Goal: Download file/media

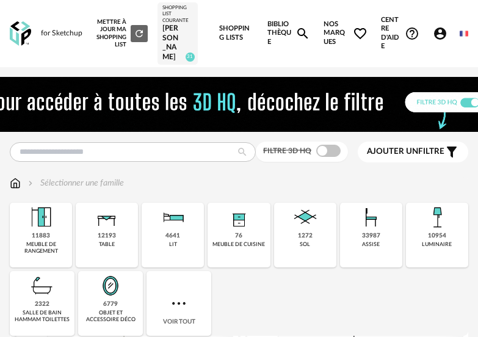
click at [181, 26] on div "[PERSON_NAME]" at bounding box center [178, 43] width 30 height 38
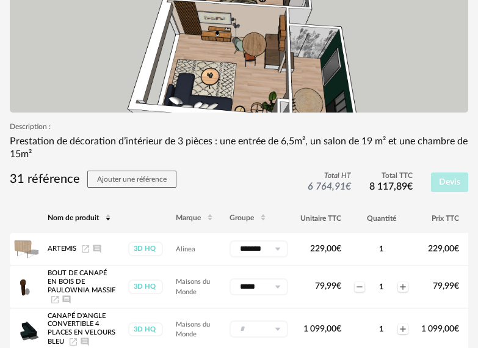
scroll to position [306, 0]
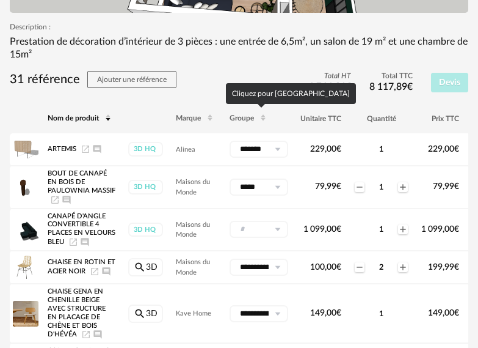
click at [262, 119] on icon at bounding box center [263, 118] width 7 height 7
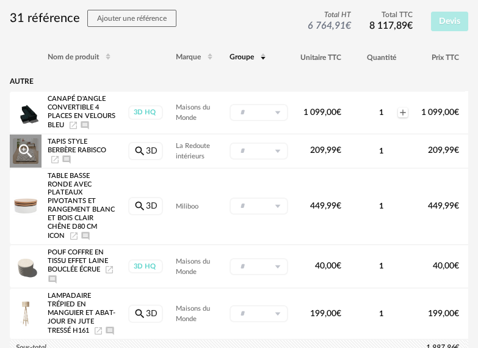
scroll to position [428, 0]
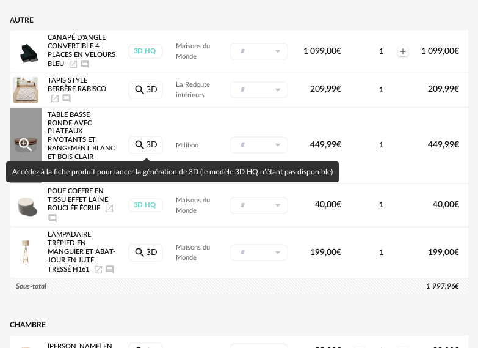
click at [152, 145] on link "Magnify icon 3D" at bounding box center [145, 145] width 35 height 18
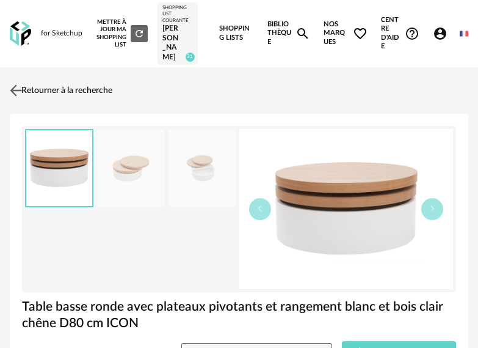
click at [79, 86] on link "Retourner à la recherche" at bounding box center [60, 90] width 106 height 27
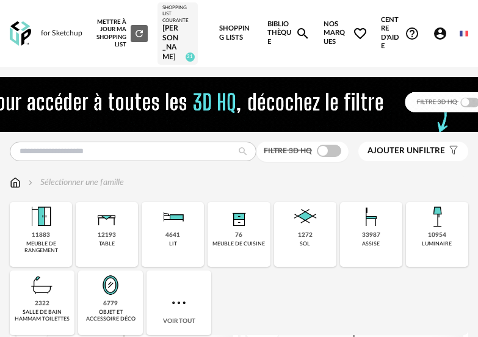
click at [190, 35] on div "[PERSON_NAME]" at bounding box center [178, 43] width 30 height 38
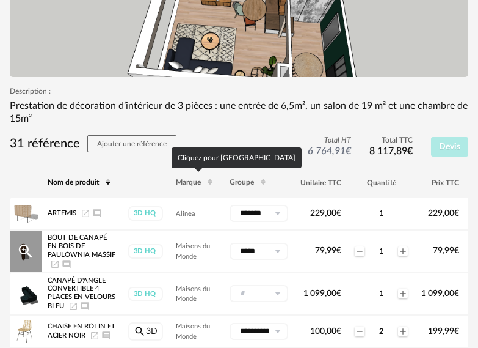
scroll to position [244, 0]
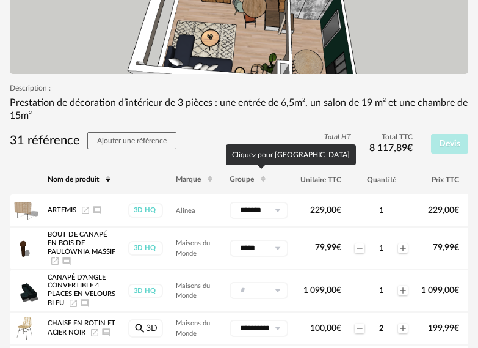
click at [265, 183] on icon at bounding box center [263, 180] width 7 height 7
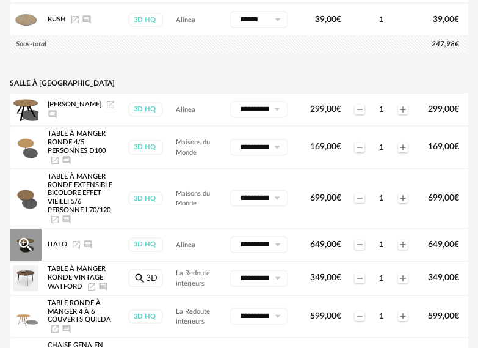
scroll to position [1161, 0]
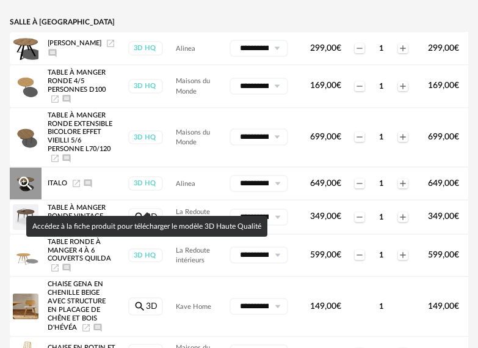
click at [152, 190] on div "3D HQ" at bounding box center [145, 183] width 35 height 14
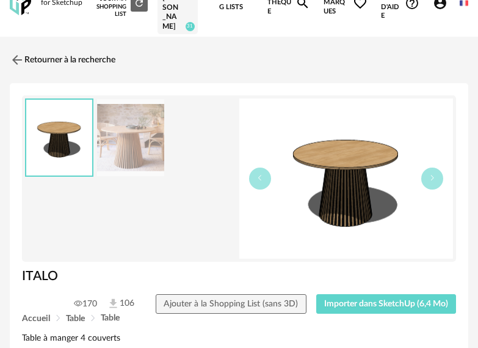
scroll to position [61, 0]
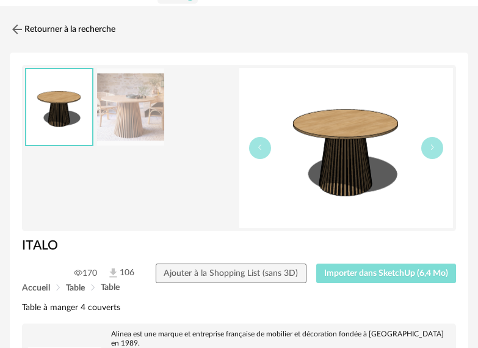
click at [411, 274] on span "Importer dans SketchUp (6,4 Mo)" at bounding box center [386, 273] width 124 height 9
click at [418, 276] on span "Importer dans SketchUp (6,4 Mo)" at bounding box center [386, 273] width 124 height 9
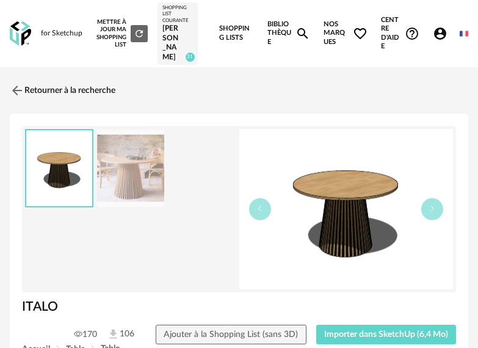
click at [173, 28] on div "[PERSON_NAME]" at bounding box center [178, 43] width 30 height 38
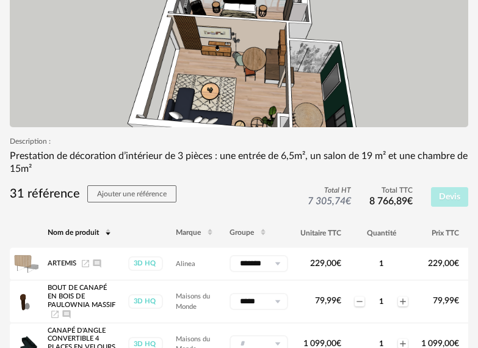
scroll to position [183, 0]
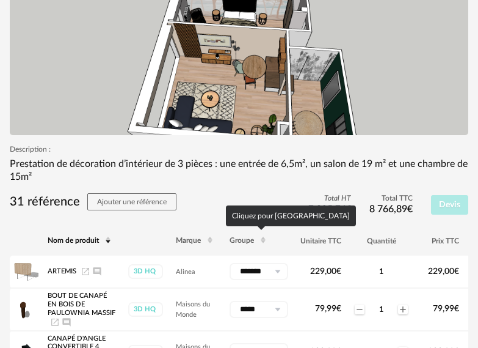
click at [265, 241] on icon at bounding box center [263, 241] width 7 height 7
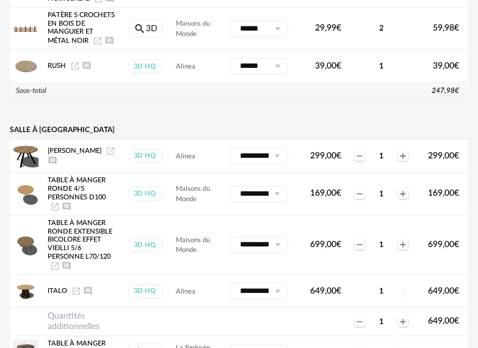
scroll to position [1100, 0]
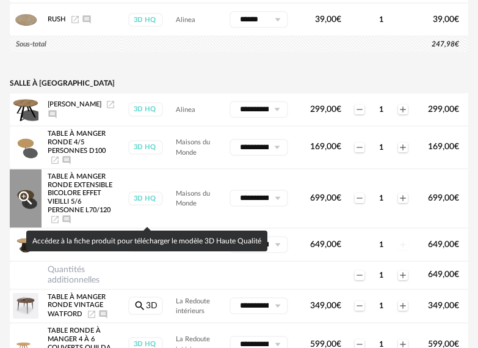
click at [141, 205] on div "3D HQ" at bounding box center [145, 198] width 35 height 14
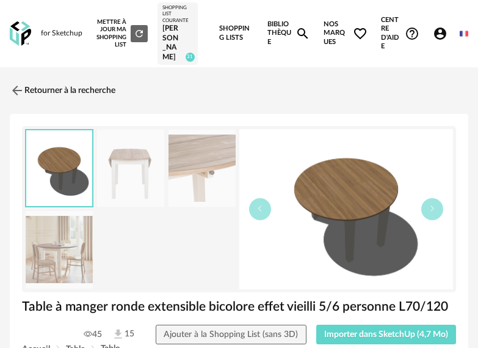
drag, startPoint x: 332, startPoint y: 260, endPoint x: 369, endPoint y: 224, distance: 51.8
click at [437, 207] on button "button" at bounding box center [433, 209] width 22 height 22
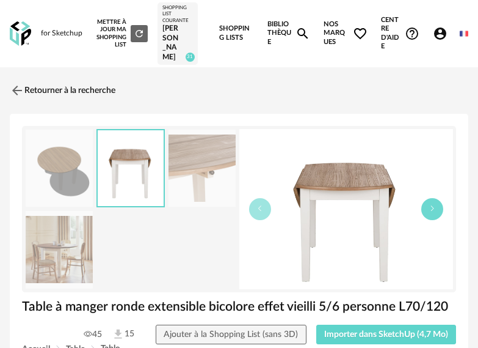
click at [437, 207] on button "button" at bounding box center [433, 209] width 22 height 22
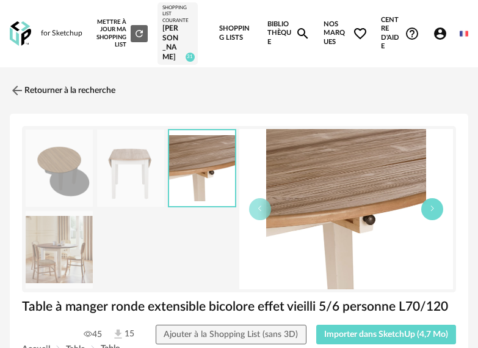
click at [436, 207] on icon "button" at bounding box center [432, 208] width 7 height 7
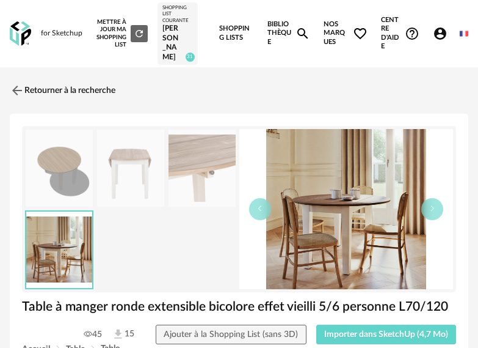
click at [174, 28] on div "[PERSON_NAME]" at bounding box center [178, 43] width 30 height 38
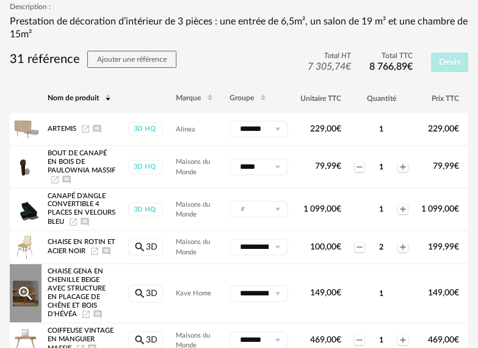
scroll to position [367, 0]
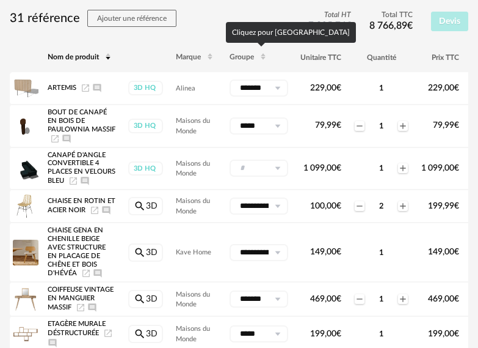
click at [265, 58] on icon at bounding box center [263, 57] width 7 height 7
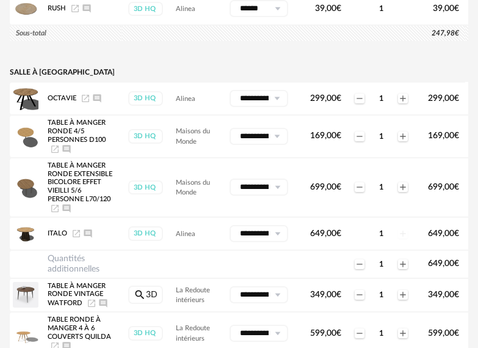
scroll to position [1161, 0]
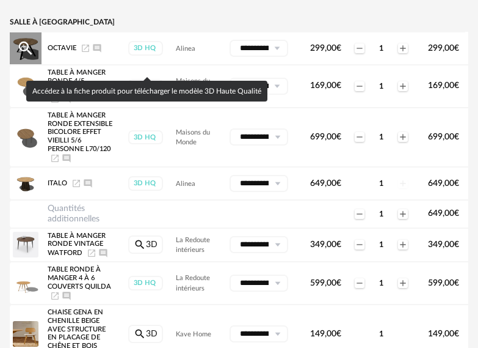
click at [141, 55] on div "3D HQ" at bounding box center [145, 48] width 35 height 14
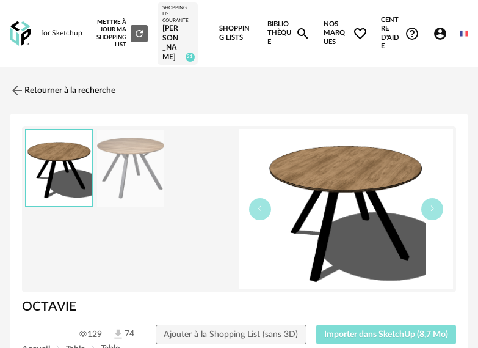
click at [363, 331] on span "Importer dans SketchUp (8,7 Mo)" at bounding box center [386, 334] width 124 height 9
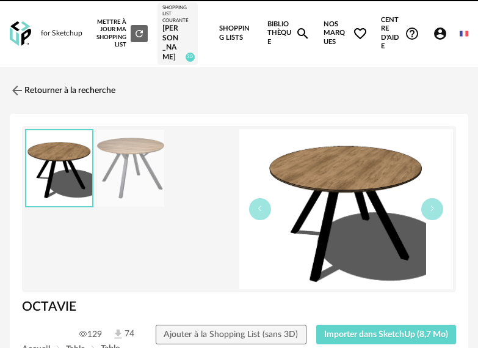
click at [186, 31] on div "[PERSON_NAME]" at bounding box center [178, 43] width 30 height 38
